Goal: Task Accomplishment & Management: Use online tool/utility

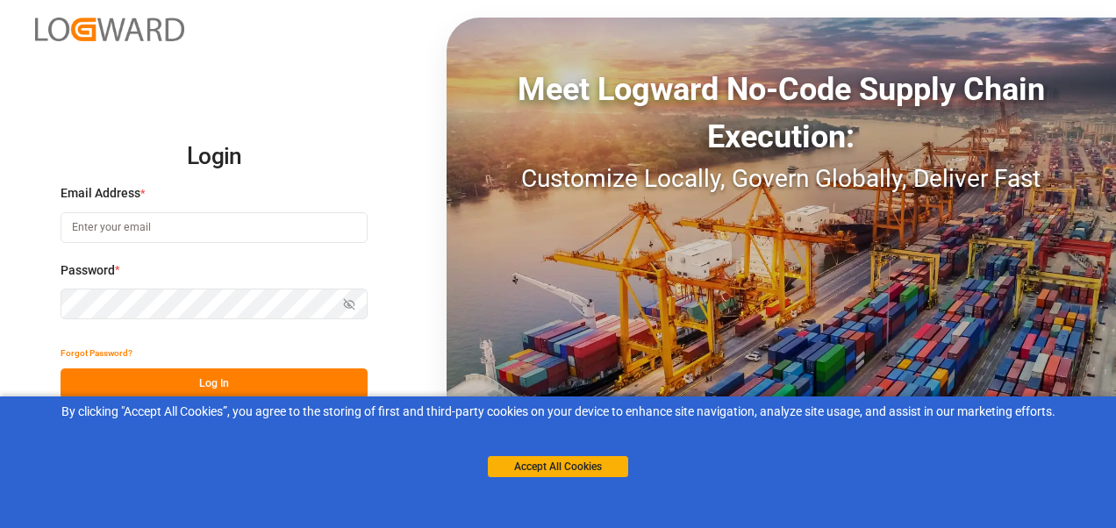
click at [259, 235] on input at bounding box center [214, 227] width 307 height 31
type input "[PERSON_NAME][EMAIL_ADDRESS][PERSON_NAME][DOMAIN_NAME]"
click at [210, 338] on button "Log In" at bounding box center [214, 383] width 307 height 31
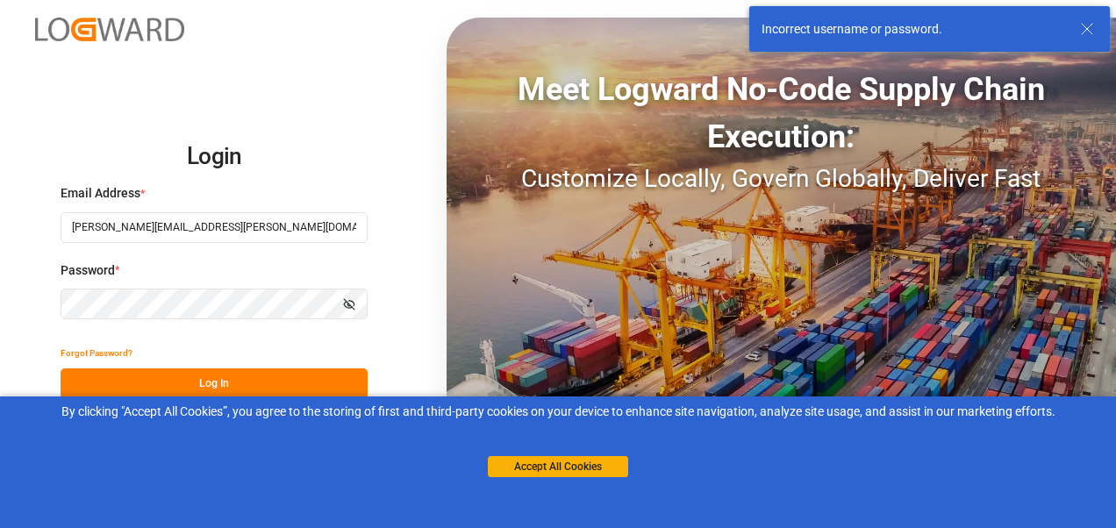
click at [0, 246] on html "Login Email Address * [PERSON_NAME][EMAIL_ADDRESS][PERSON_NAME][DOMAIN_NAME] Pa…" at bounding box center [558, 264] width 1116 height 528
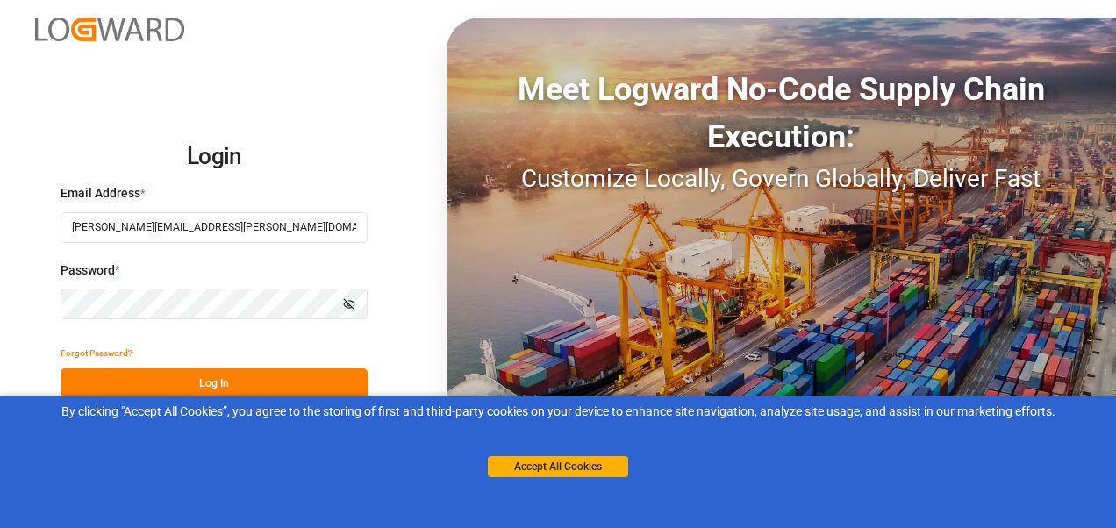
click at [222, 338] on button "Log In" at bounding box center [214, 383] width 307 height 31
click at [568, 338] on button "Accept All Cookies" at bounding box center [558, 466] width 140 height 21
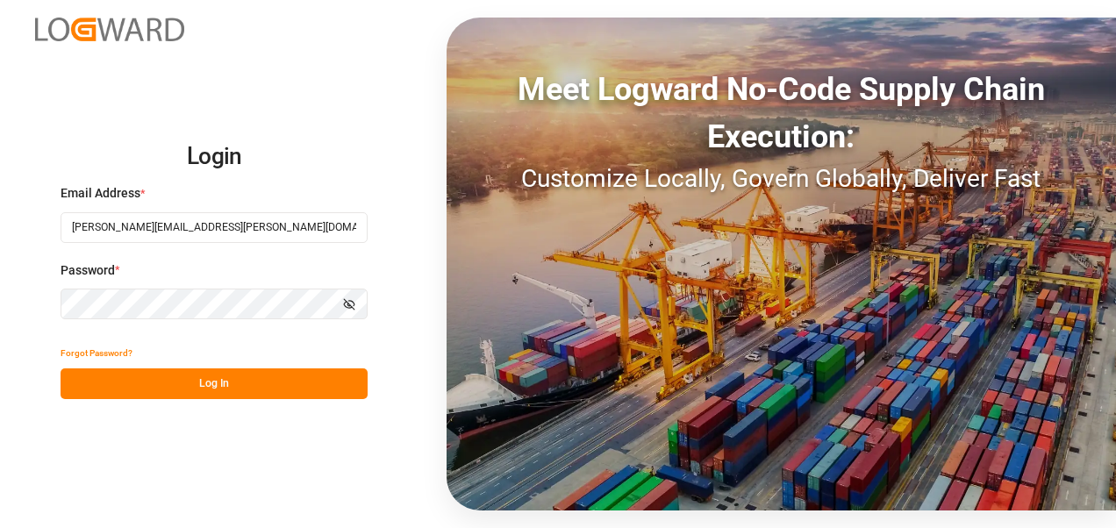
click at [184, 338] on button "Log In" at bounding box center [214, 383] width 307 height 31
click at [95, 338] on button "Forgot Password?" at bounding box center [97, 353] width 72 height 31
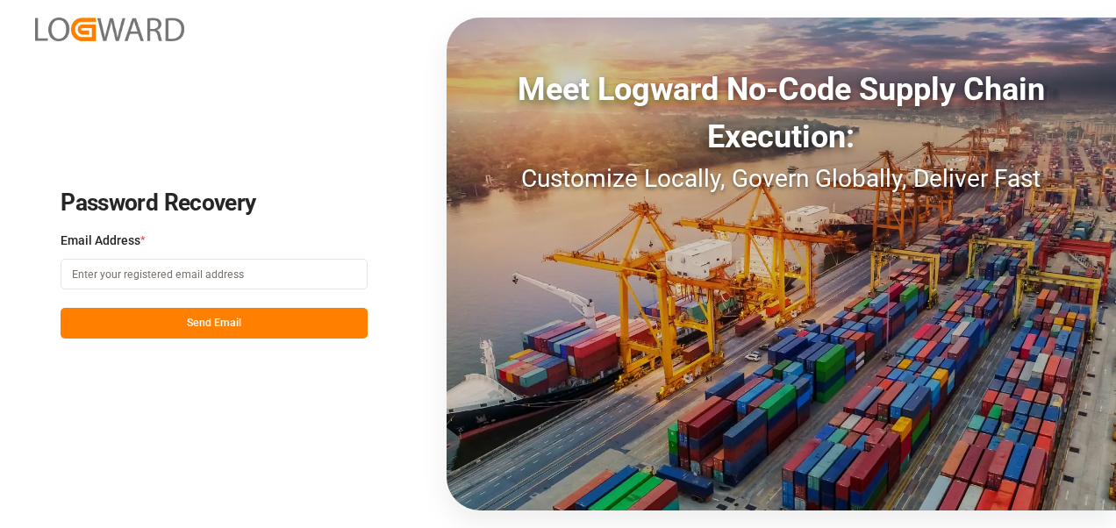
click at [133, 278] on input at bounding box center [214, 274] width 307 height 31
type input "[PERSON_NAME][EMAIL_ADDRESS][PERSON_NAME][DOMAIN_NAME]"
click at [147, 332] on button "Send Email" at bounding box center [214, 323] width 307 height 31
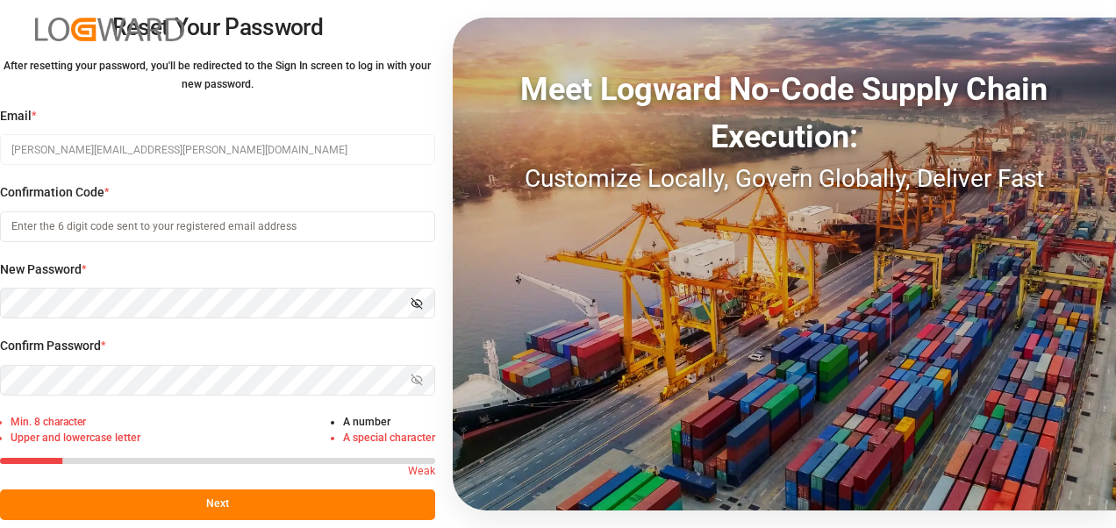
click at [0, 272] on html "Reset Your Password After resetting your password, you'll be redirected to the …" at bounding box center [558, 264] width 1116 height 528
click at [132, 223] on input at bounding box center [217, 226] width 435 height 31
paste input "564491"
type input "564491"
click at [0, 249] on html "Reset Your Password After resetting your password, you'll be redirected to the …" at bounding box center [558, 264] width 1116 height 528
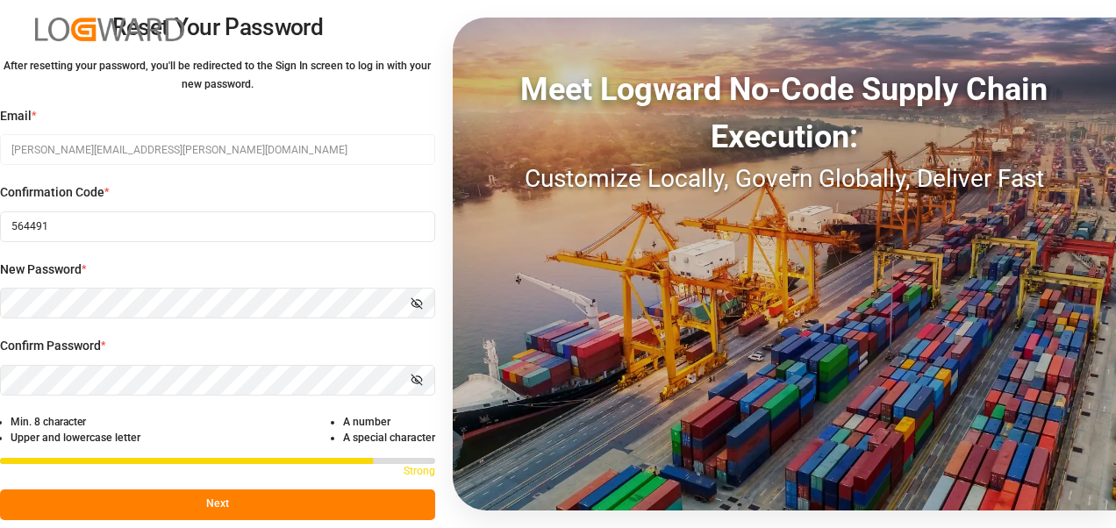
scroll to position [24, 0]
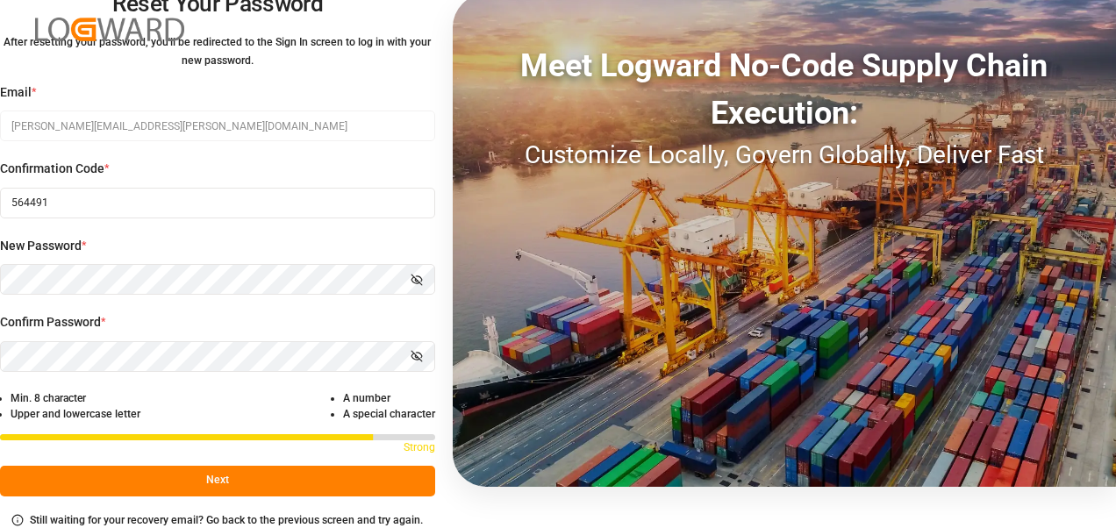
drag, startPoint x: 172, startPoint y: 362, endPoint x: 175, endPoint y: 407, distance: 44.9
click at [172, 338] on div "Email * [PERSON_NAME][EMAIL_ADDRESS][PERSON_NAME][DOMAIN_NAME] Confirmation Cod…" at bounding box center [217, 306] width 435 height 446
click at [220, 338] on button "Next" at bounding box center [217, 481] width 435 height 31
click at [0, 167] on html "Reset Your Password After resetting your password, you'll be redirected to the …" at bounding box center [558, 264] width 1116 height 528
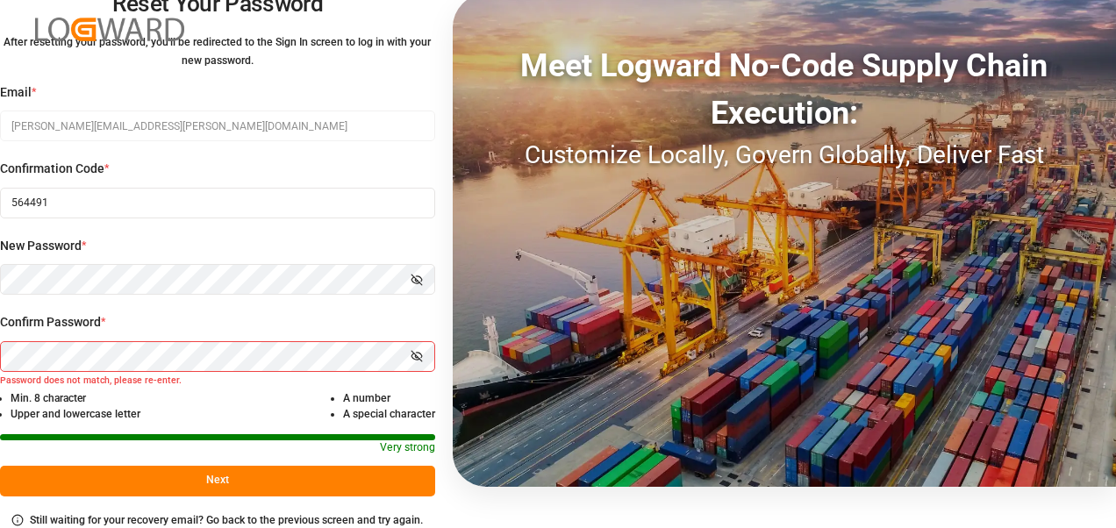
click at [433, 274] on button "Show password" at bounding box center [416, 279] width 37 height 31
click at [0, 338] on html "Reset Your Password After resetting your password, you'll be redirected to the …" at bounding box center [558, 264] width 1116 height 528
click at [186, 338] on button "Next" at bounding box center [217, 481] width 435 height 31
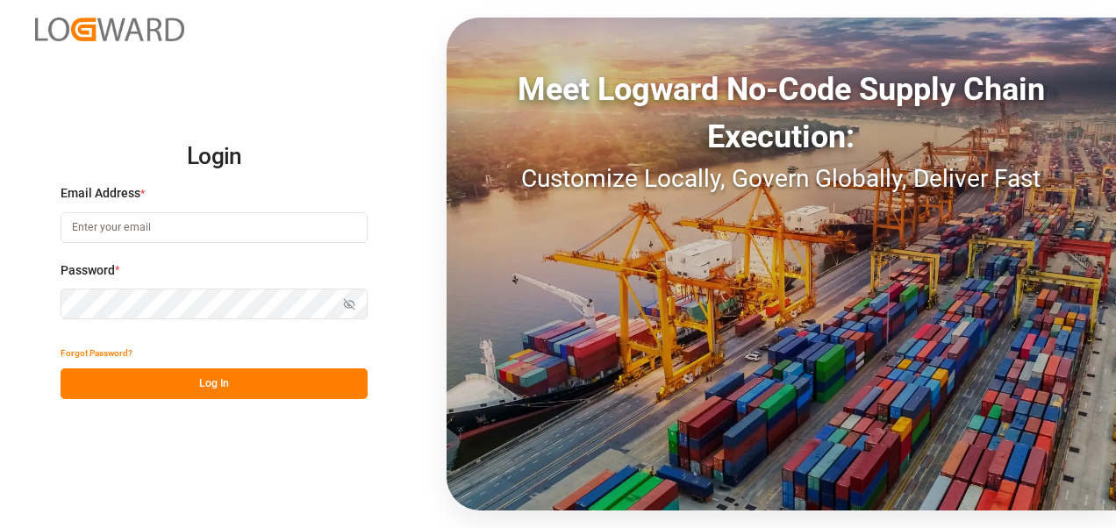
click at [277, 228] on input at bounding box center [214, 227] width 307 height 31
type input "[PERSON_NAME][EMAIL_ADDRESS][PERSON_NAME][DOMAIN_NAME]"
click at [172, 338] on button "Log In" at bounding box center [214, 383] width 307 height 31
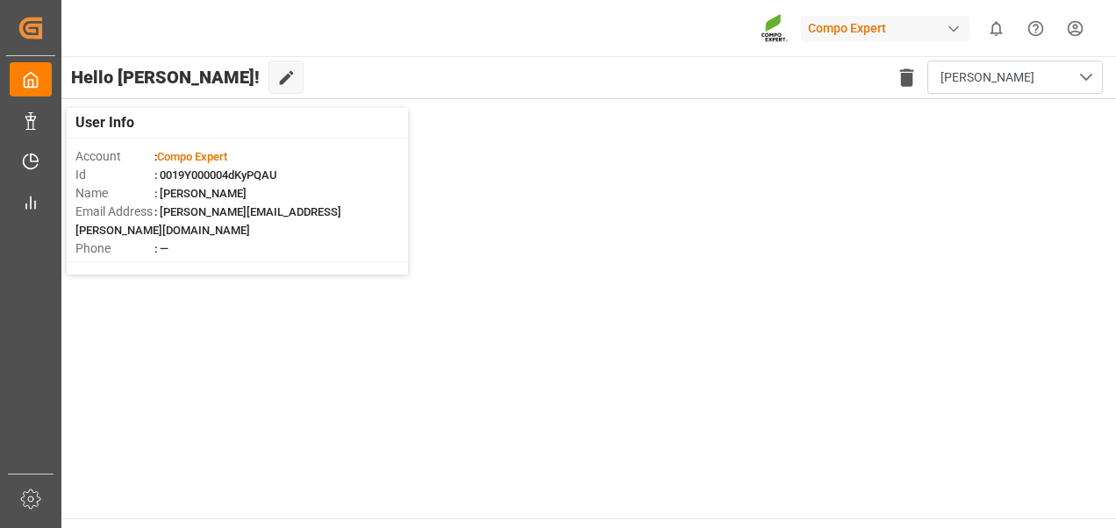
click at [943, 338] on main "Hello [PERSON_NAME]! Edit Cockpit Delete template [PERSON_NAME] User Info Accou…" at bounding box center [587, 287] width 1058 height 462
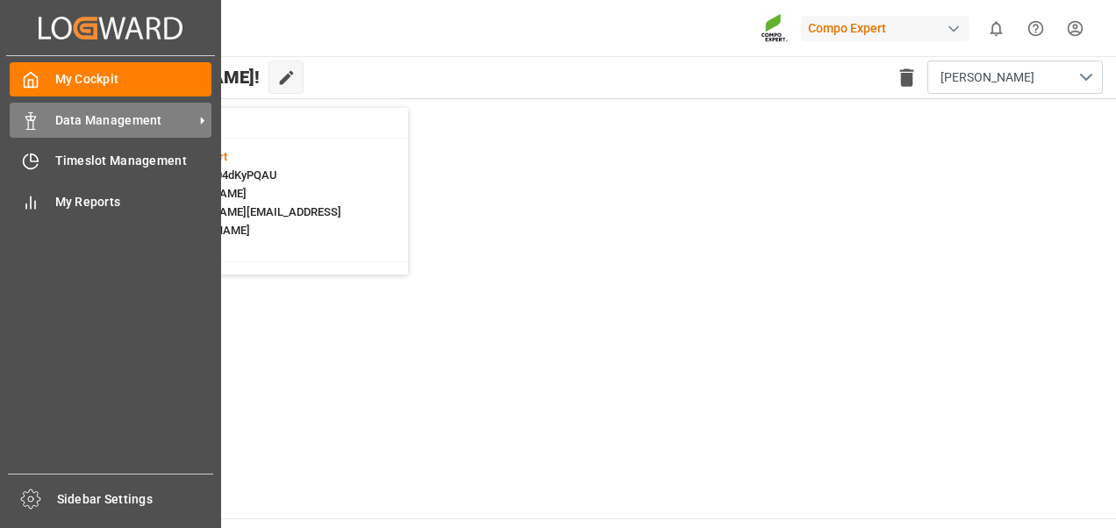
click at [60, 118] on span "Data Management" at bounding box center [124, 120] width 139 height 18
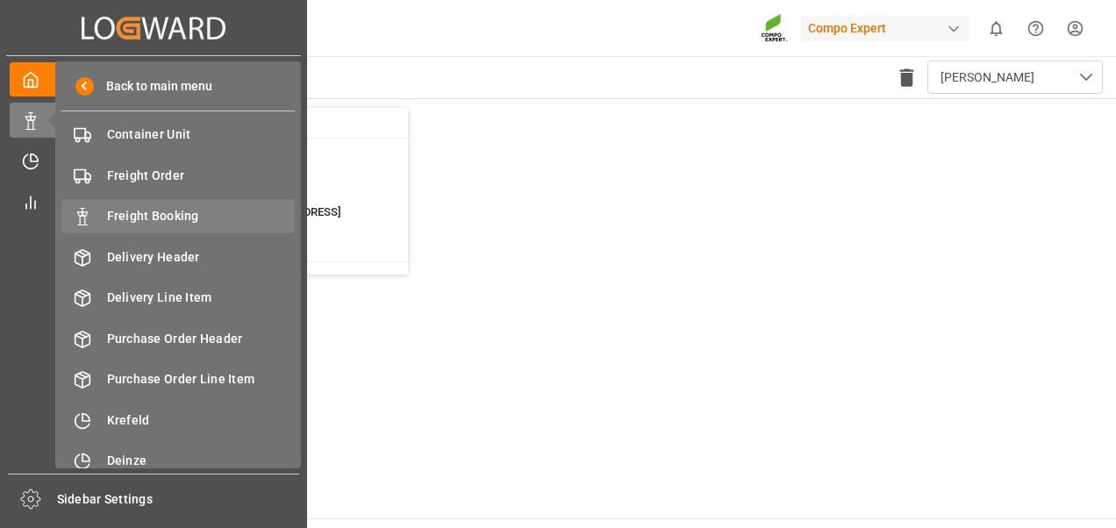
click at [92, 221] on div "Freight Booking Freight Booking" at bounding box center [177, 216] width 233 height 34
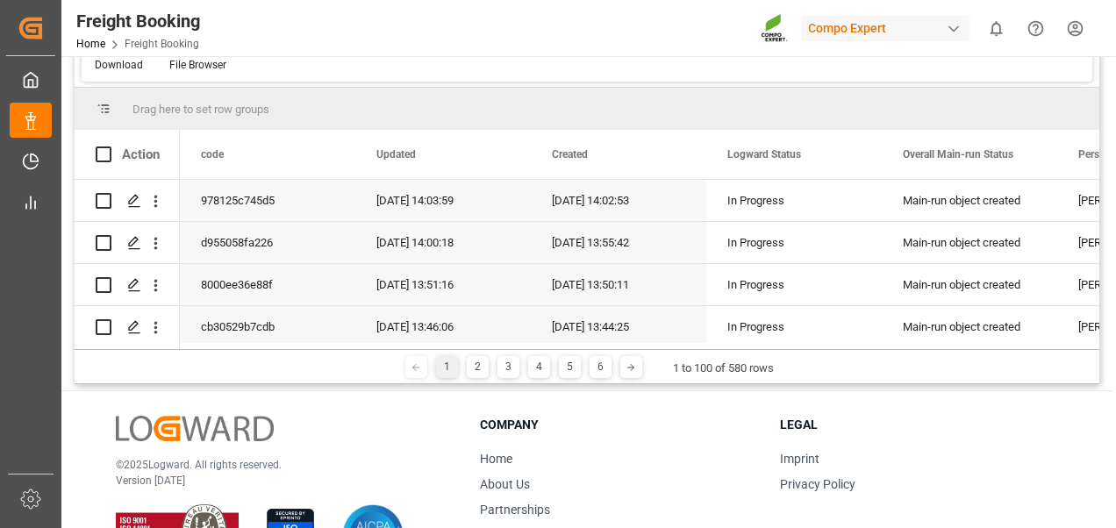
scroll to position [63, 0]
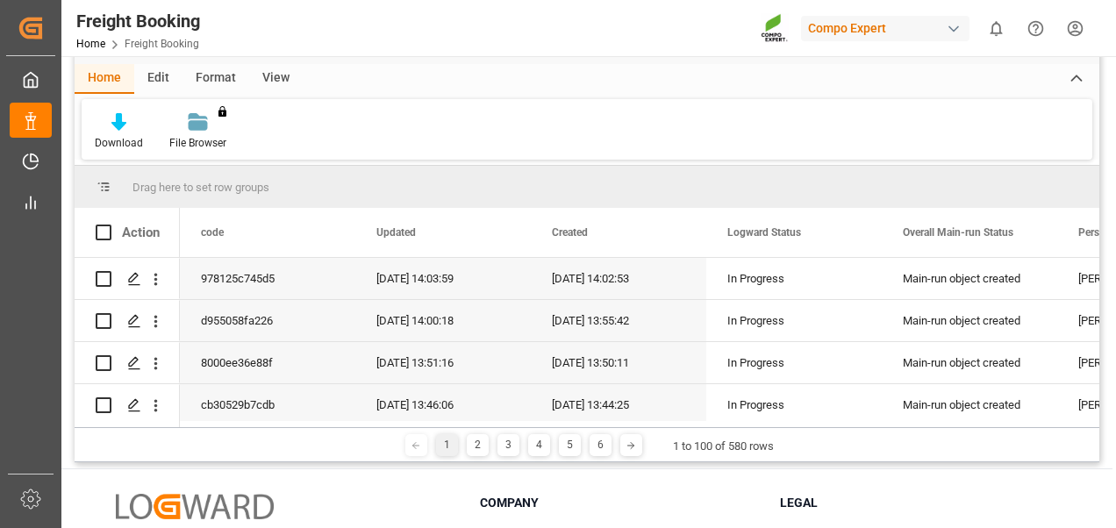
click at [177, 202] on div "Drag here to set row groups" at bounding box center [587, 187] width 1024 height 42
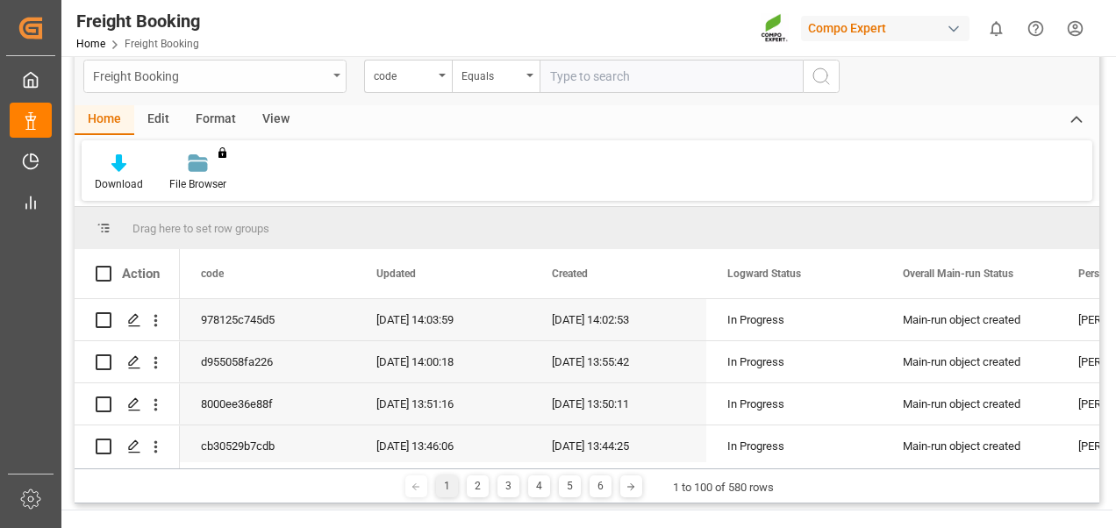
scroll to position [0, 0]
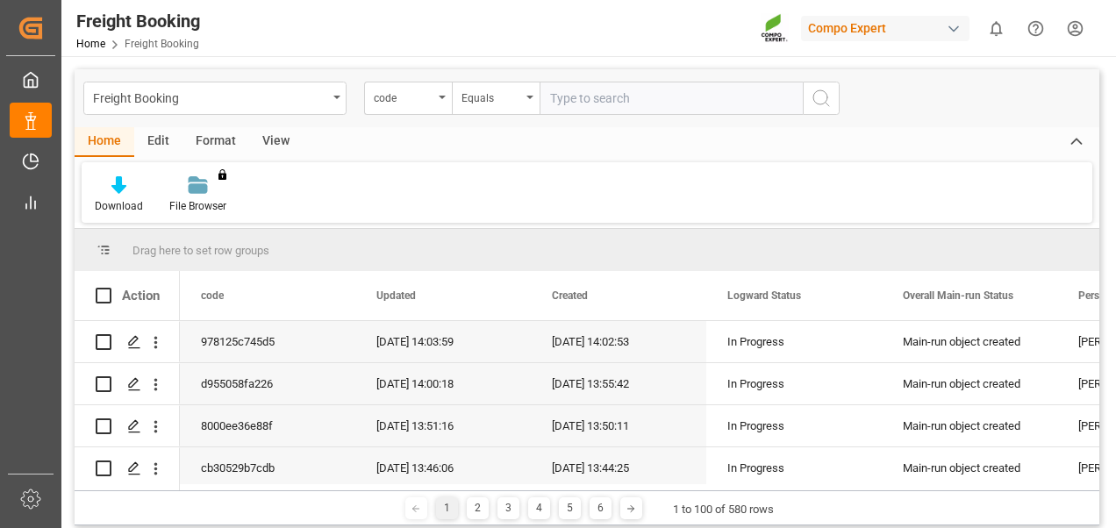
click at [172, 133] on div "Edit" at bounding box center [158, 142] width 48 height 30
click at [236, 142] on div "Format" at bounding box center [215, 142] width 67 height 30
click at [121, 149] on div "Home" at bounding box center [105, 142] width 60 height 30
click at [143, 136] on div "Edit" at bounding box center [158, 142] width 48 height 30
click at [267, 136] on div "View" at bounding box center [276, 142] width 54 height 30
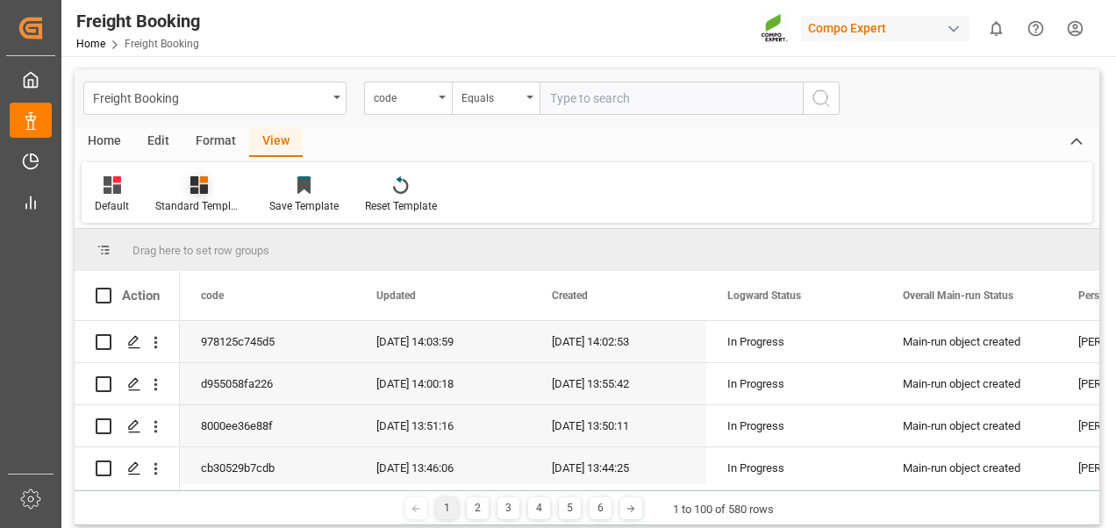
click at [192, 205] on div "Standard Templates" at bounding box center [199, 206] width 88 height 16
click at [219, 259] on div "Overview Countries" at bounding box center [246, 248] width 171 height 36
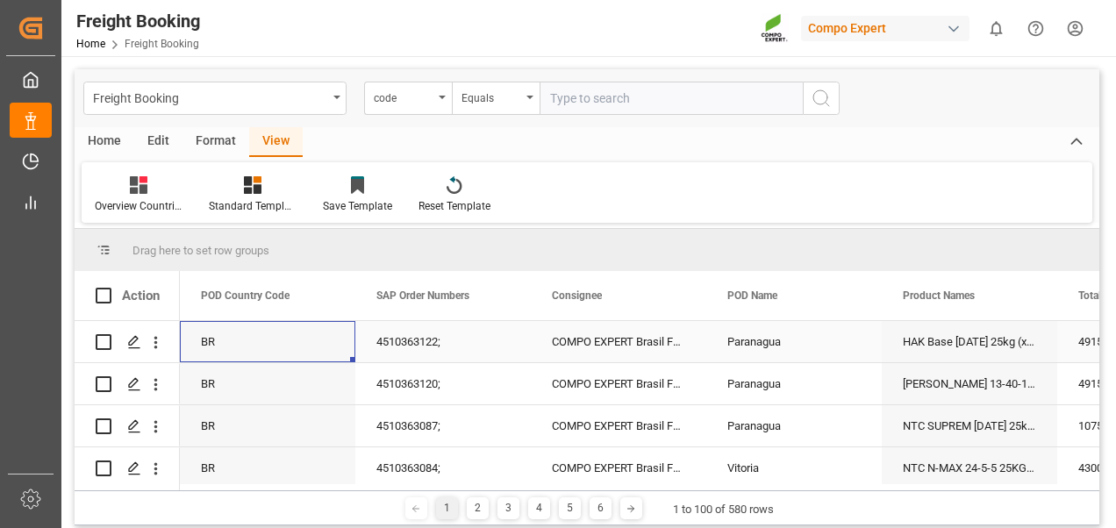
drag, startPoint x: 284, startPoint y: 344, endPoint x: 253, endPoint y: 337, distance: 31.5
click at [253, 337] on div "BR" at bounding box center [267, 341] width 175 height 41
drag, startPoint x: 266, startPoint y: 300, endPoint x: 196, endPoint y: 249, distance: 86.0
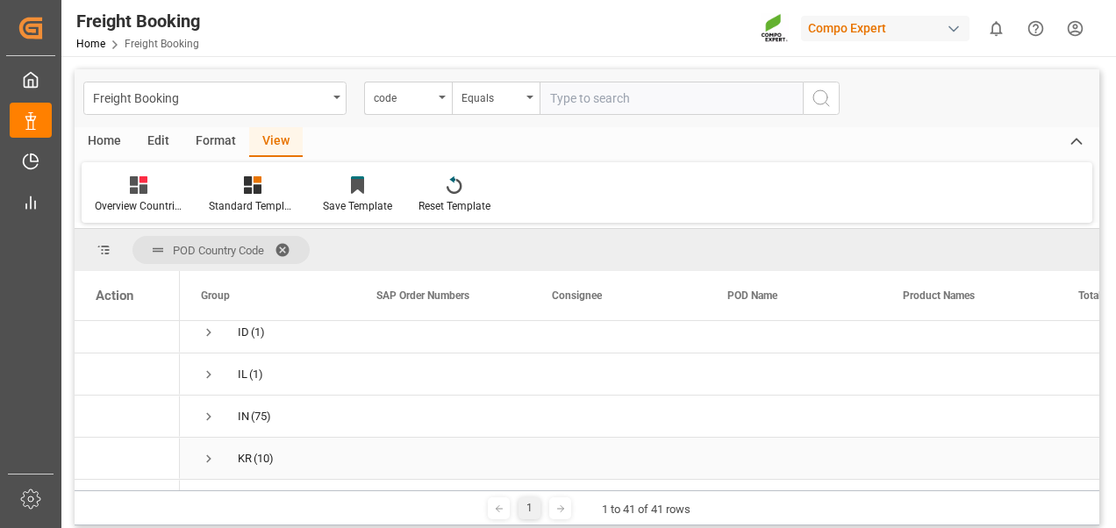
scroll to position [789, 0]
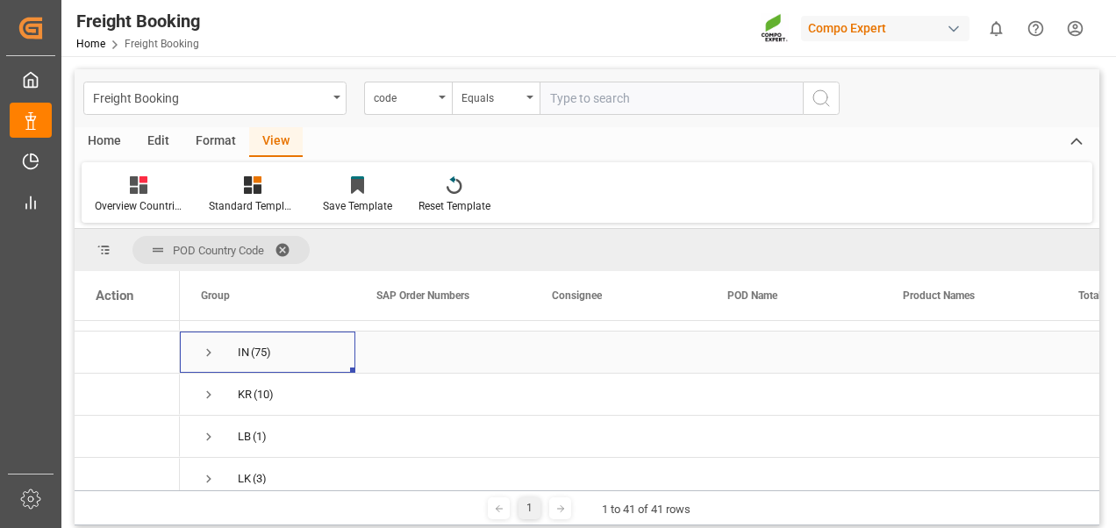
click at [267, 338] on span "(75)" at bounding box center [261, 352] width 20 height 40
click at [209, 338] on span "Press SPACE to select this row." at bounding box center [209, 353] width 16 height 16
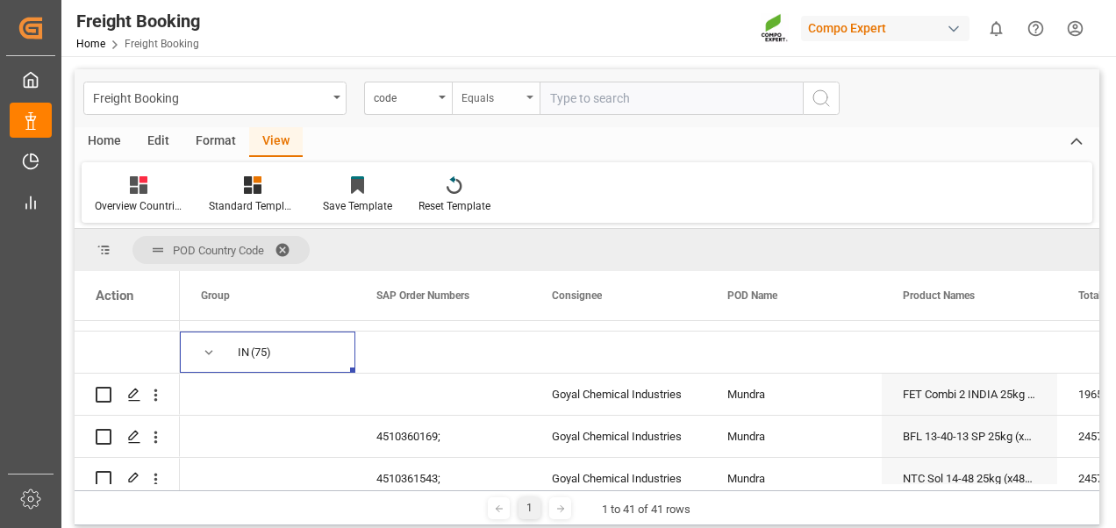
click at [503, 102] on div "Equals" at bounding box center [491, 96] width 60 height 20
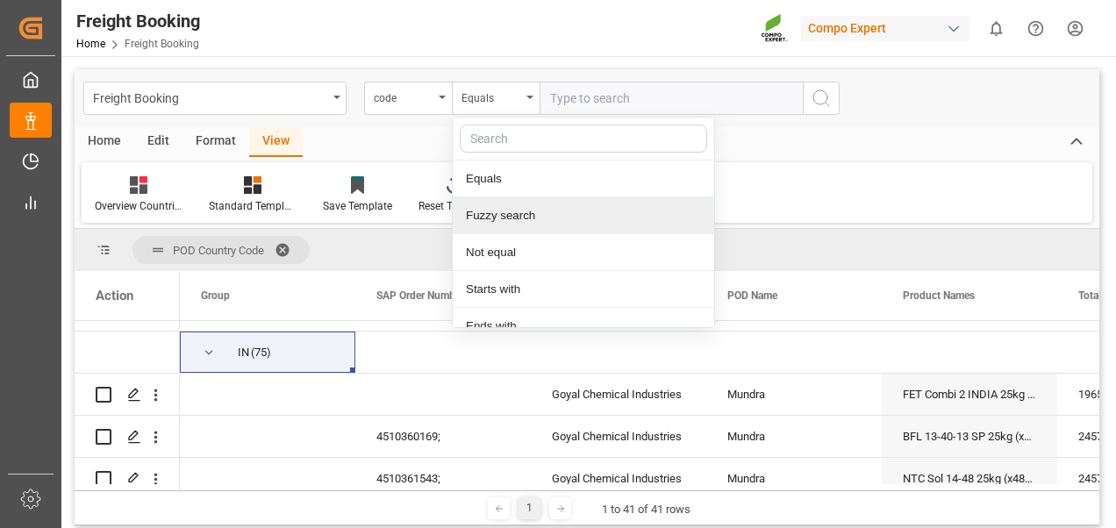
click at [491, 220] on div "Fuzzy search" at bounding box center [583, 215] width 261 height 37
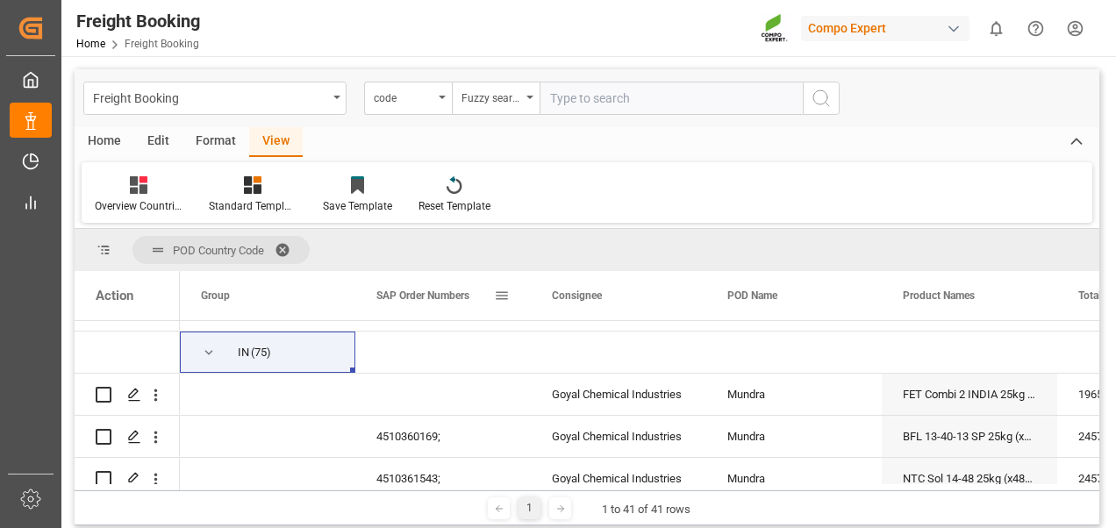
click at [391, 303] on div "SAP Order Numbers" at bounding box center [435, 295] width 118 height 49
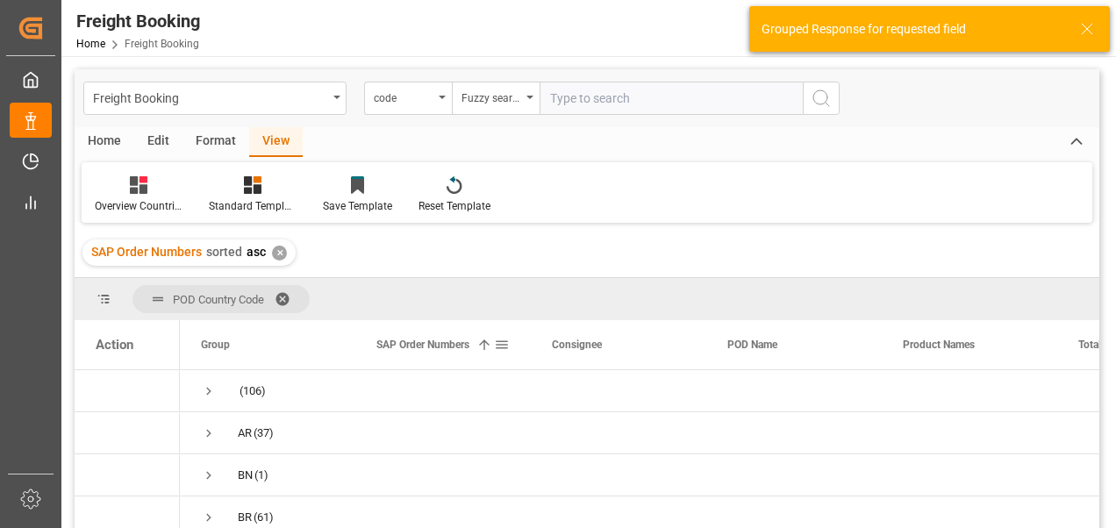
click at [510, 338] on div "SAP Order Numbers 1" at bounding box center [442, 344] width 175 height 49
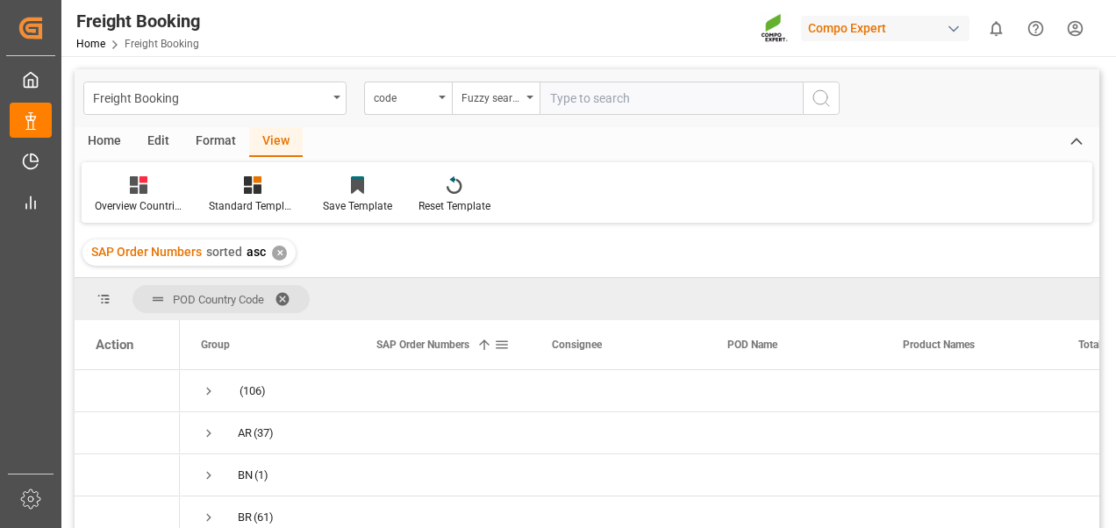
click at [479, 338] on span at bounding box center [484, 345] width 16 height 16
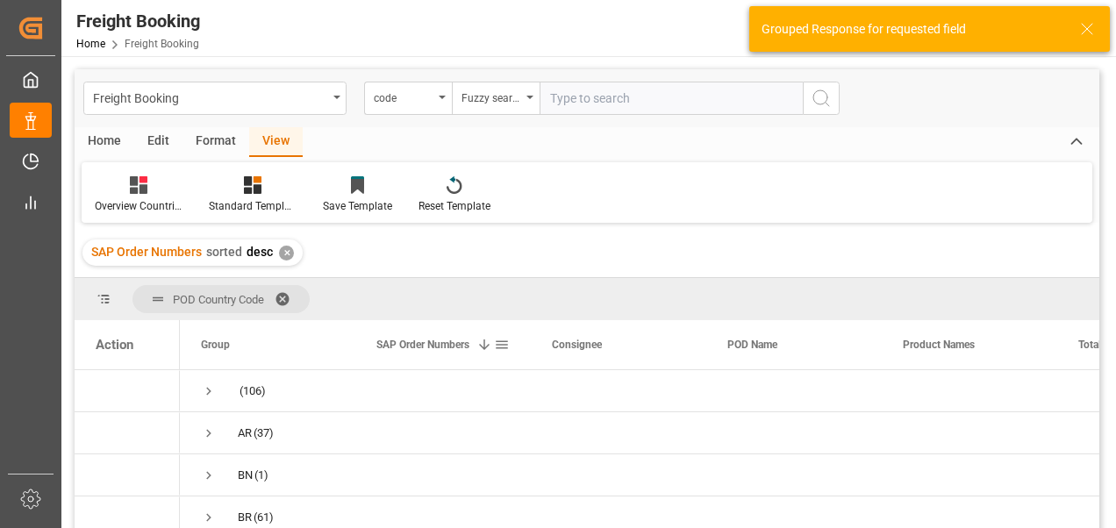
click at [503, 338] on span at bounding box center [502, 345] width 16 height 16
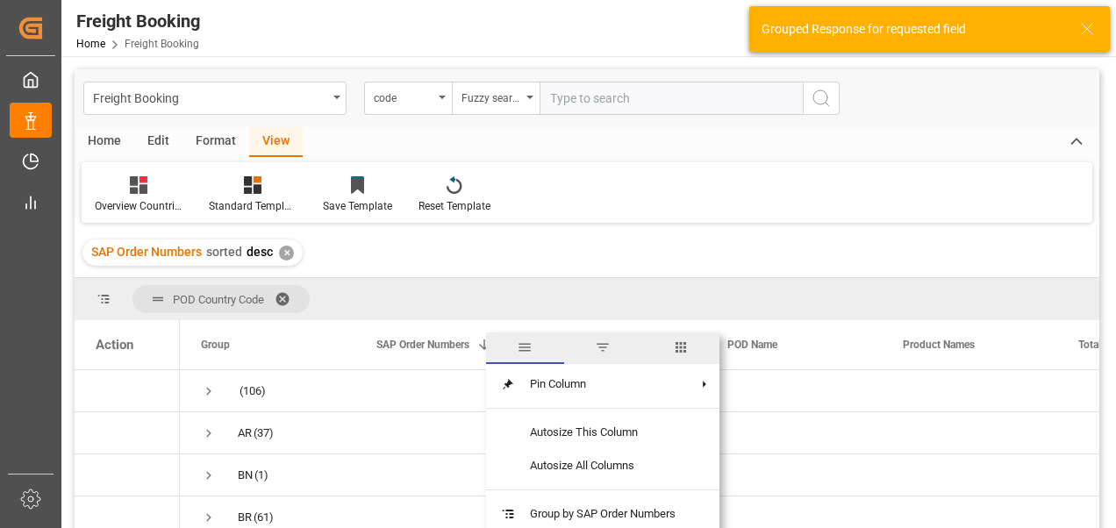
click at [595, 338] on span "filter" at bounding box center [603, 348] width 78 height 32
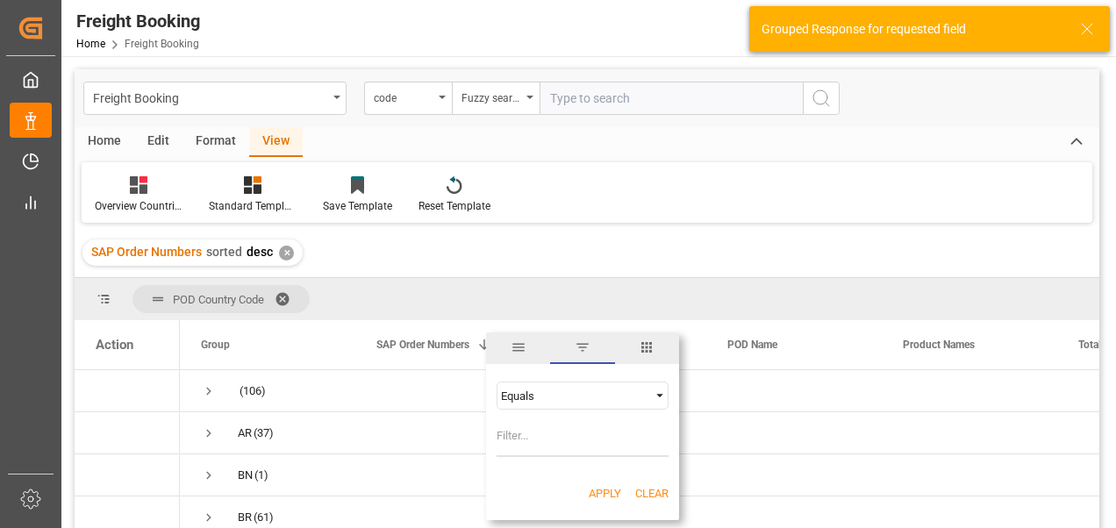
click at [575, 338] on div "Equals" at bounding box center [574, 395] width 147 height 13
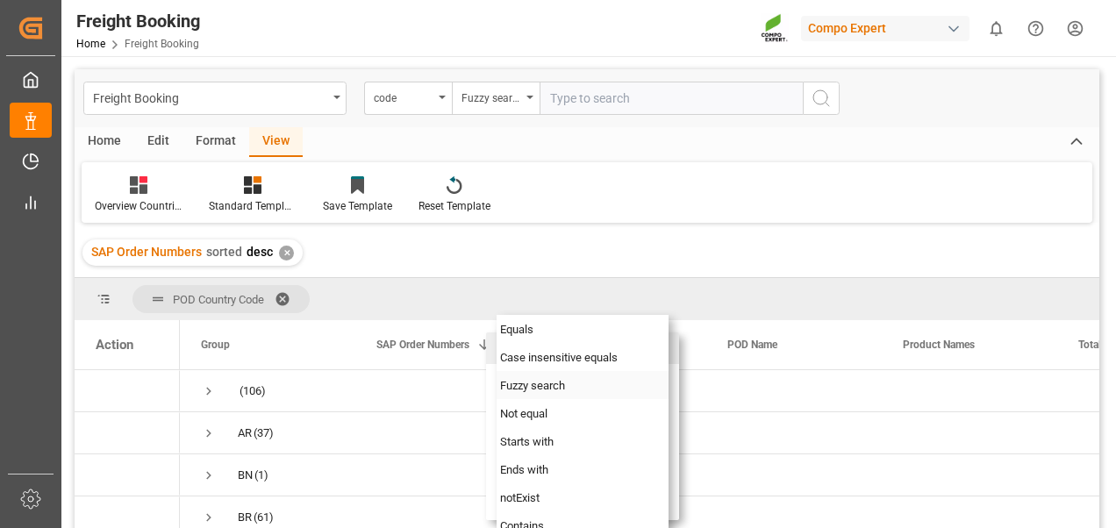
click at [561, 338] on div "Fuzzy search" at bounding box center [582, 385] width 172 height 28
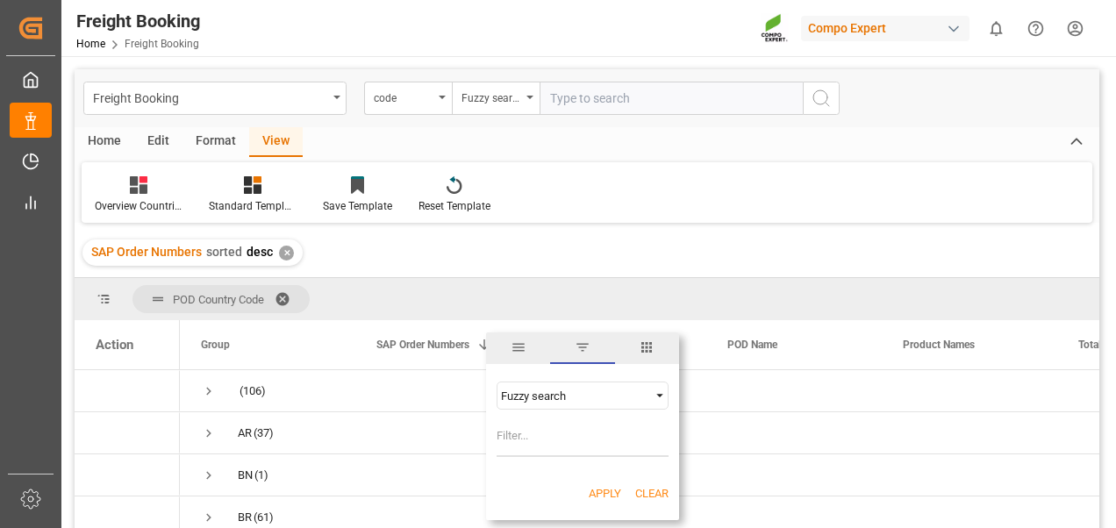
click at [559, 338] on input "Filter Value" at bounding box center [582, 439] width 172 height 35
paste input "2000000075"
type input "2000000075"
click at [609, 338] on button "Apply" at bounding box center [605, 494] width 32 height 18
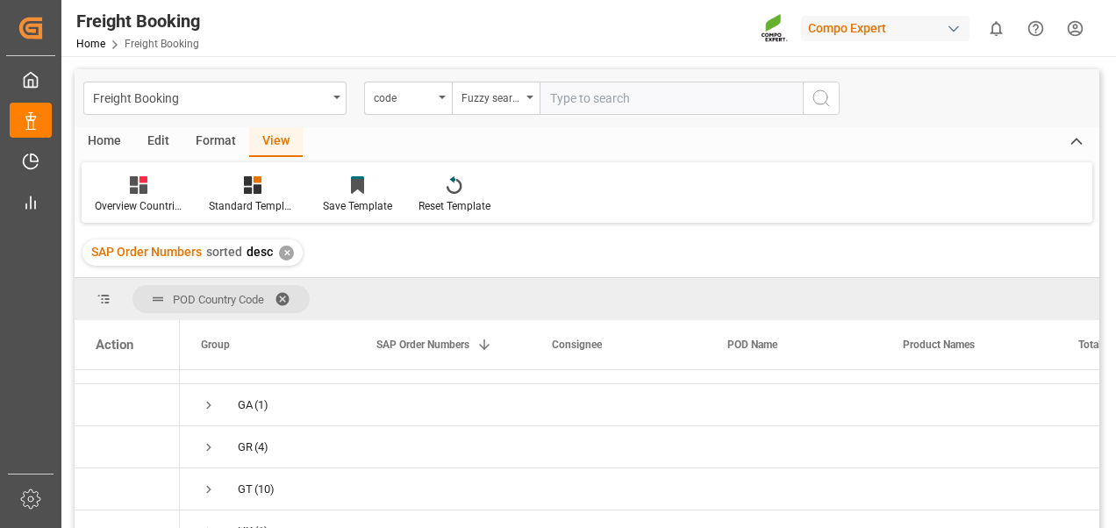
scroll to position [702, 0]
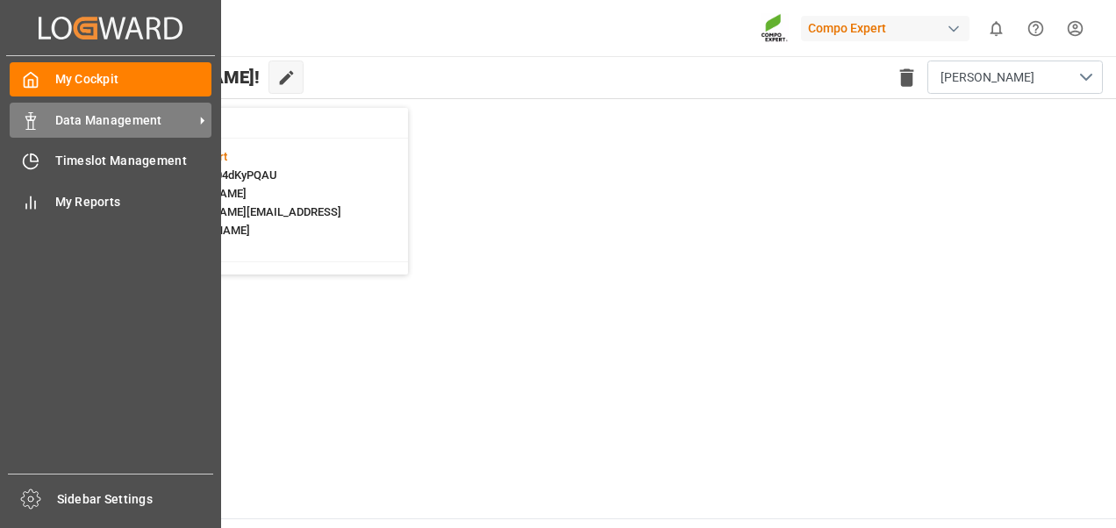
click at [71, 118] on span "Data Management" at bounding box center [124, 120] width 139 height 18
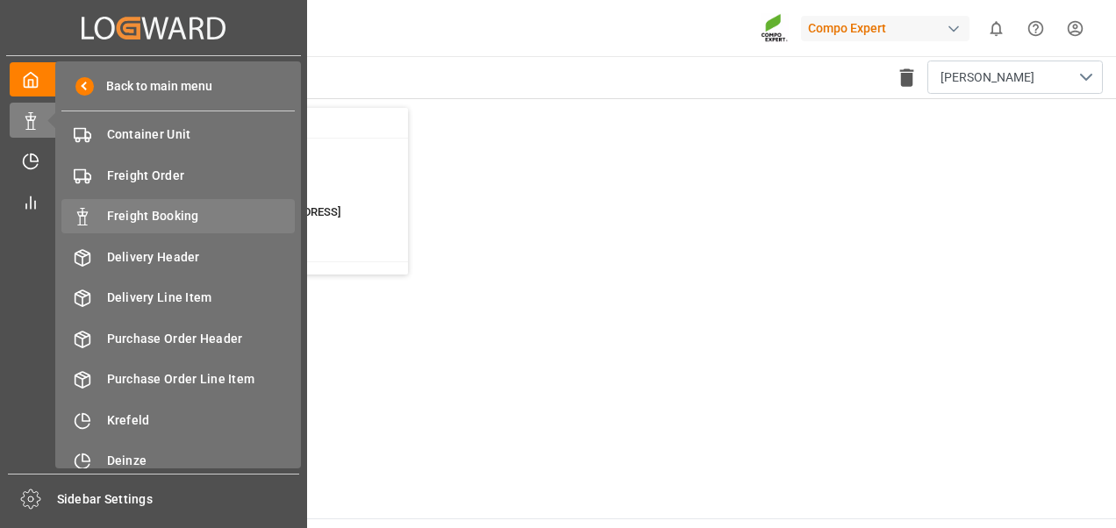
click at [134, 213] on span "Freight Booking" at bounding box center [201, 216] width 189 height 18
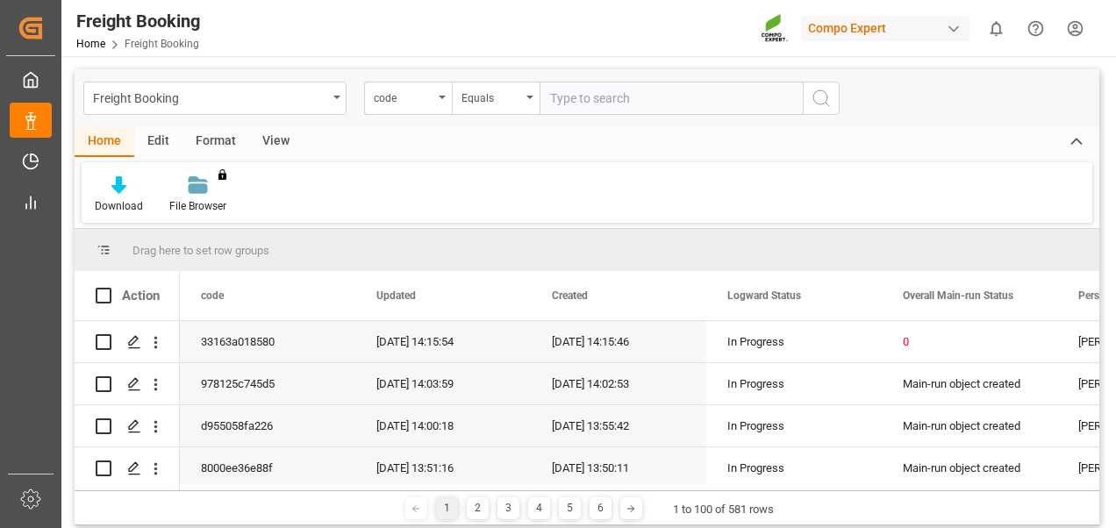
click at [156, 137] on div "Edit" at bounding box center [158, 142] width 48 height 30
click at [196, 132] on div "Format" at bounding box center [215, 142] width 67 height 30
click at [162, 139] on div "Edit" at bounding box center [158, 142] width 48 height 30
click at [282, 140] on div "View" at bounding box center [276, 142] width 54 height 30
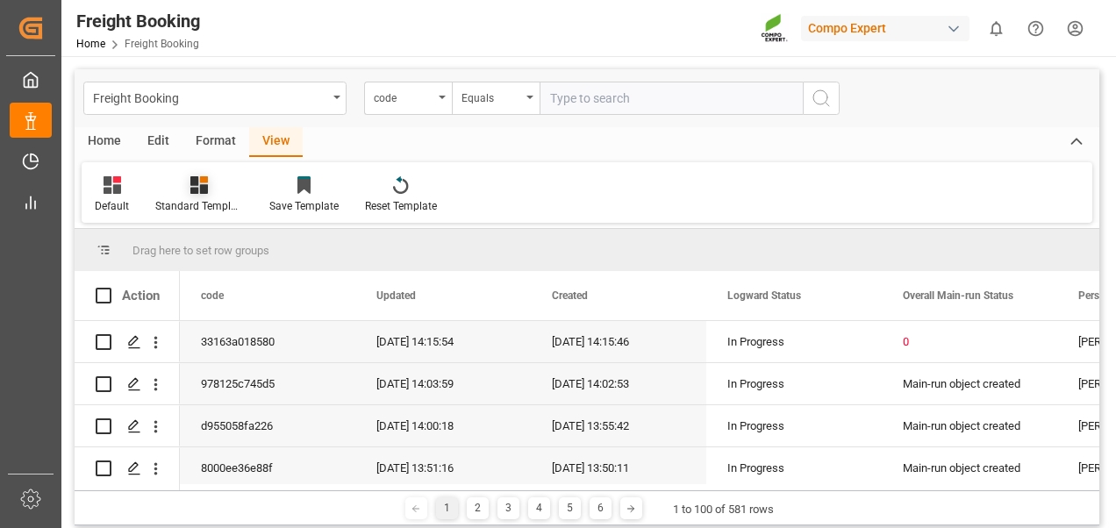
click at [205, 196] on div "Standard Templates" at bounding box center [199, 194] width 114 height 39
click at [210, 240] on div "Overview Countries" at bounding box center [245, 248] width 153 height 18
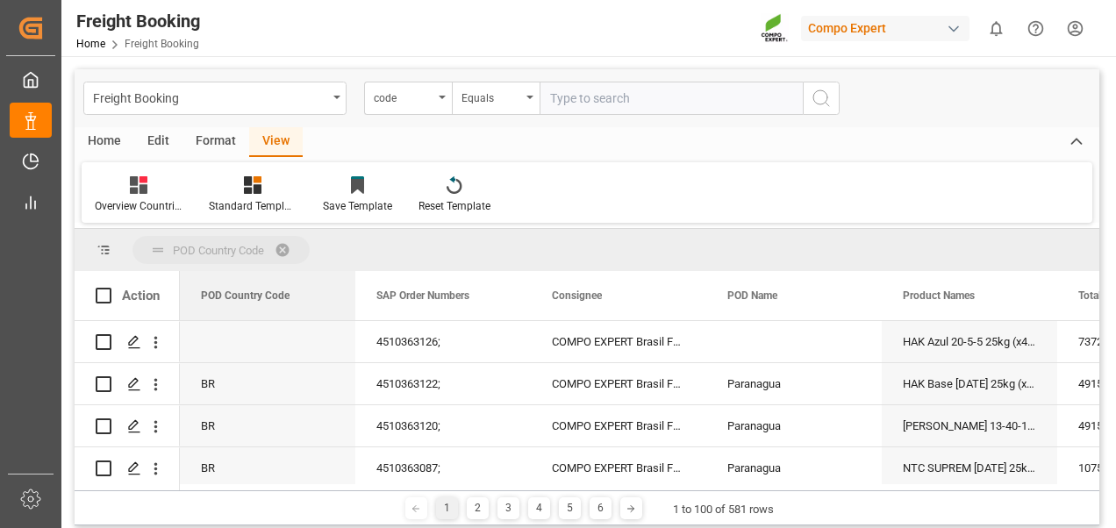
drag, startPoint x: 230, startPoint y: 303, endPoint x: 236, endPoint y: 263, distance: 40.8
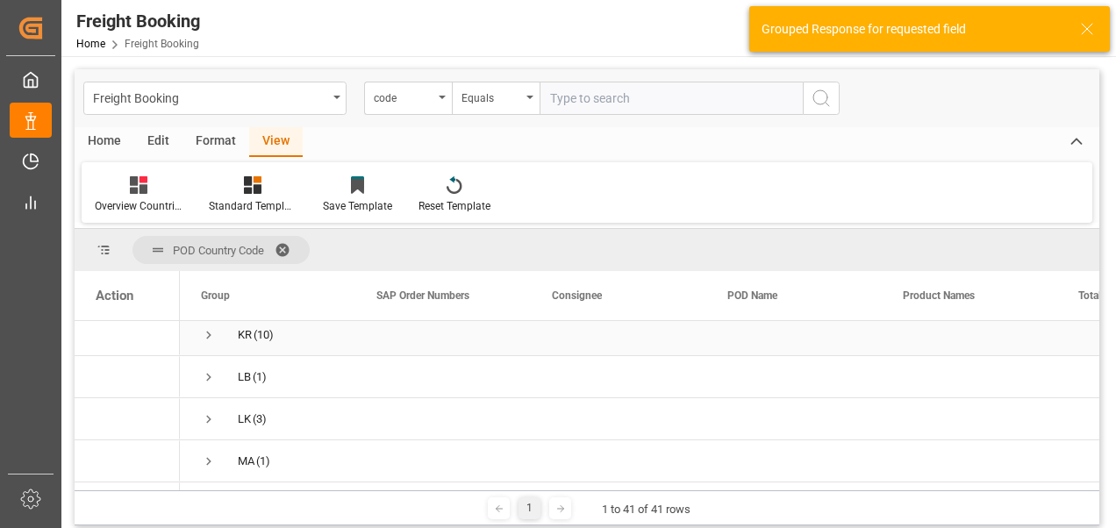
scroll to position [877, 0]
click at [208, 338] on span "Press SPACE to select this row." at bounding box center [209, 391] width 16 height 16
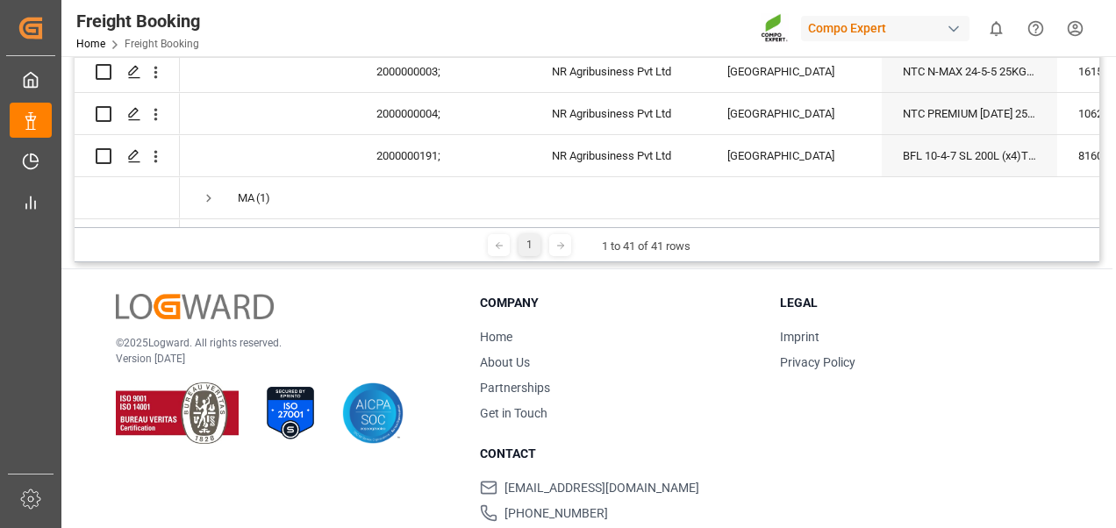
scroll to position [965, 0]
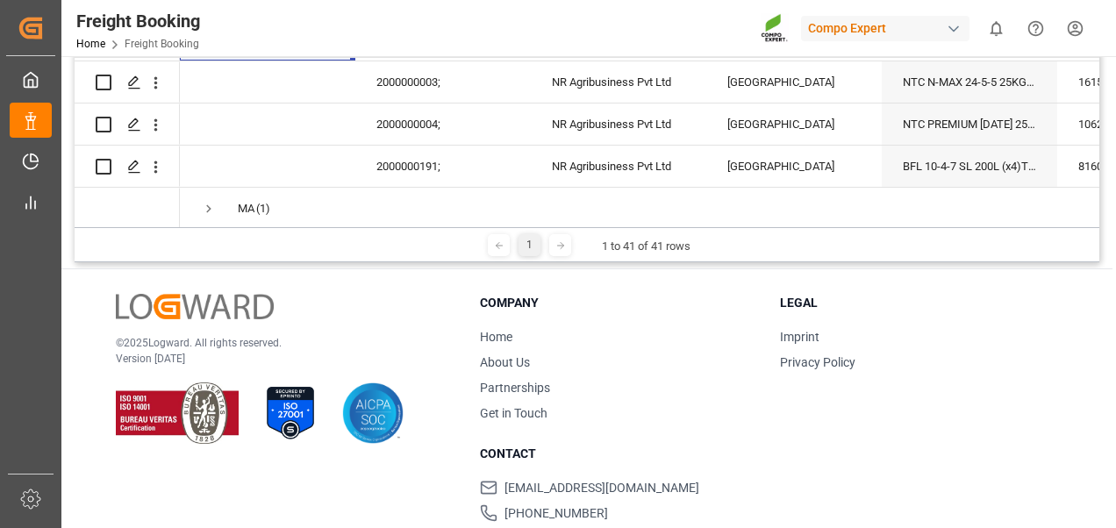
click at [530, 338] on div "Company Home About Us Partnerships Get in Touch Legal Imprint Privacy Policy Co…" at bounding box center [769, 430] width 578 height 273
